Goal: Task Accomplishment & Management: Manage account settings

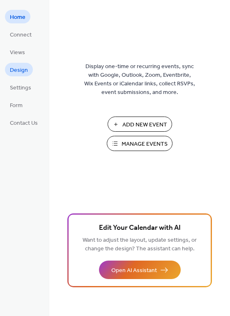
click at [20, 70] on span "Design" at bounding box center [19, 70] width 18 height 9
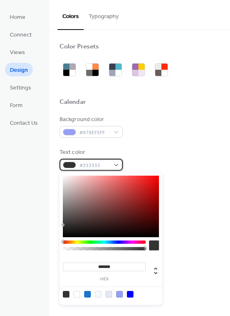
click at [117, 166] on div "#333333" at bounding box center [90, 165] width 63 height 12
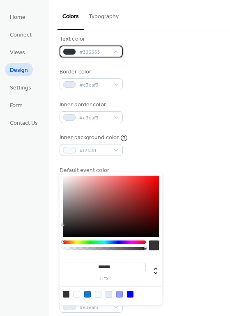
scroll to position [114, 0]
click at [187, 95] on div "Background color #979EF5FF Text color #333333 Border color #e3eaf3 Inner border…" at bounding box center [139, 95] width 160 height 186
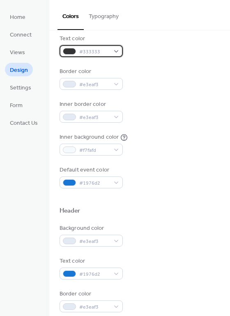
click at [117, 50] on div "#333333" at bounding box center [90, 51] width 63 height 12
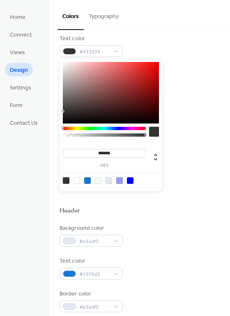
click at [76, 179] on div at bounding box center [76, 180] width 7 height 7
click at [65, 178] on div at bounding box center [66, 180] width 7 height 7
type input "*******"
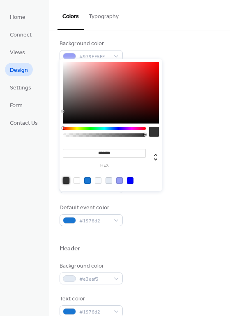
scroll to position [86, 0]
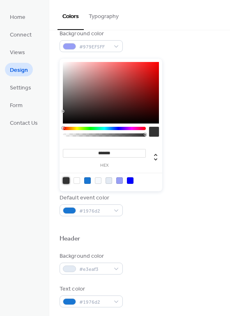
click at [186, 118] on div "Background color #979EF5FF Text color #333333FF Border color #e3eaf3 Inner bord…" at bounding box center [139, 123] width 160 height 186
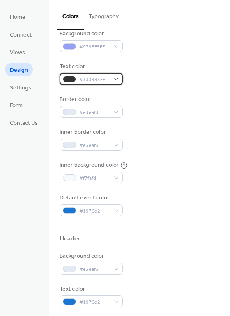
click at [115, 80] on div "#333333FF" at bounding box center [90, 79] width 63 height 12
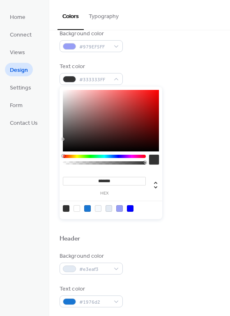
click at [76, 205] on div at bounding box center [76, 208] width 7 height 7
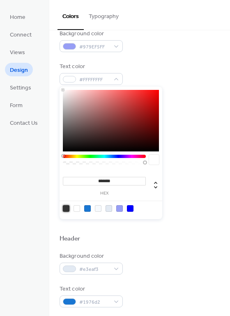
click at [64, 208] on div at bounding box center [66, 208] width 7 height 7
type input "*******"
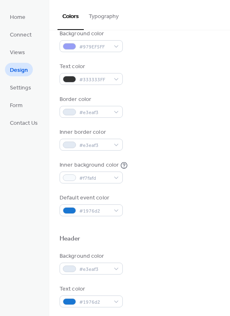
click at [151, 60] on div "Background color #979EF5FF Text color #333333FF Border color #e3eaf3 Inner bord…" at bounding box center [139, 123] width 160 height 186
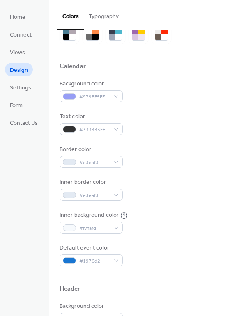
scroll to position [46, 0]
